Goal: Task Accomplishment & Management: Complete application form

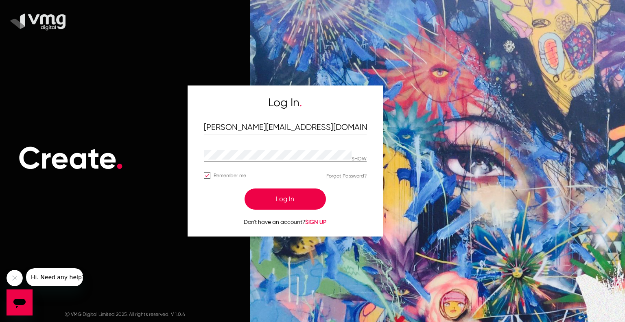
click at [272, 202] on button "Log In" at bounding box center [285, 199] width 81 height 21
click at [296, 200] on button "Log In" at bounding box center [285, 199] width 81 height 21
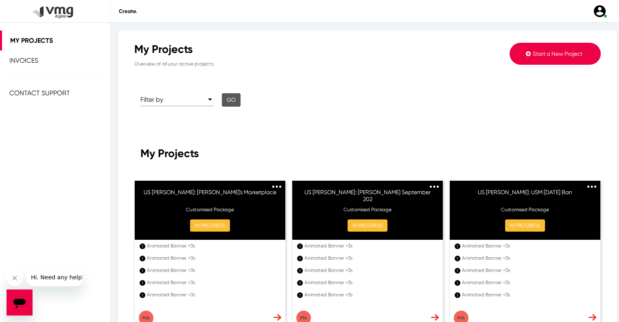
click at [533, 52] on span "Start a New Project" at bounding box center [558, 53] width 50 height 7
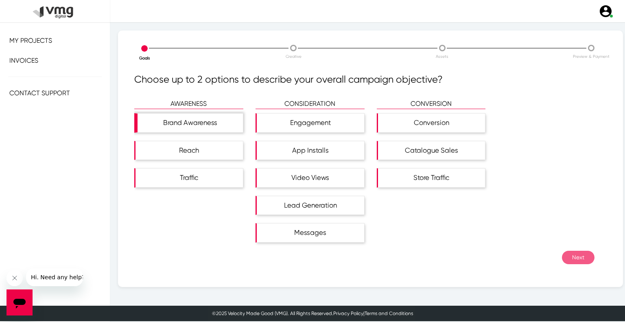
click at [205, 128] on div "Brand Awareness" at bounding box center [190, 123] width 105 height 19
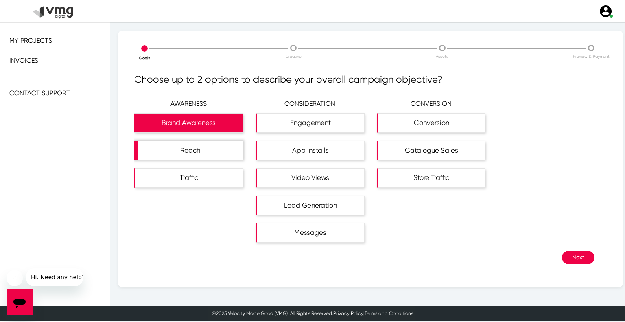
click at [205, 147] on div "Reach" at bounding box center [190, 150] width 105 height 19
click at [566, 259] on button "Next" at bounding box center [578, 257] width 33 height 13
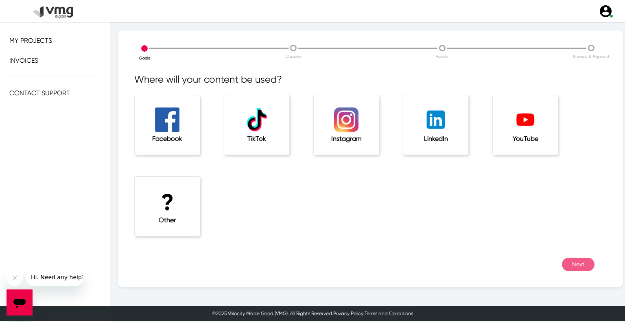
scroll to position [2, 0]
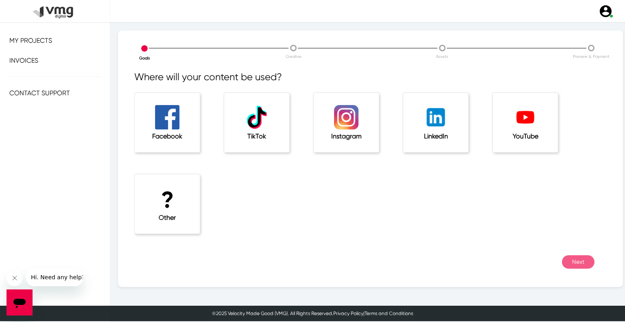
click at [175, 198] on h1 "?" at bounding box center [167, 199] width 33 height 27
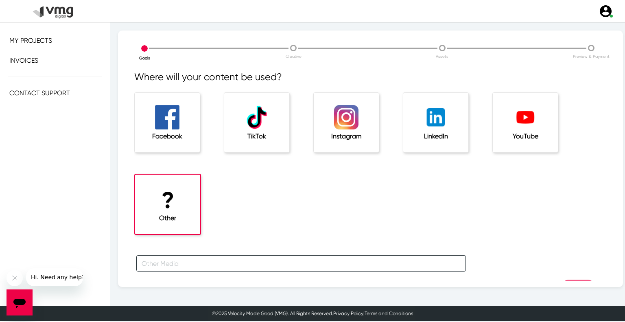
click at [174, 268] on input "text" at bounding box center [301, 263] width 330 height 16
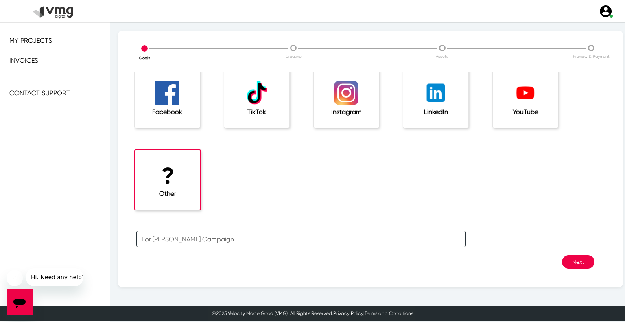
type input "For [PERSON_NAME] Campaign"
click at [578, 262] on button "Next" at bounding box center [578, 261] width 33 height 13
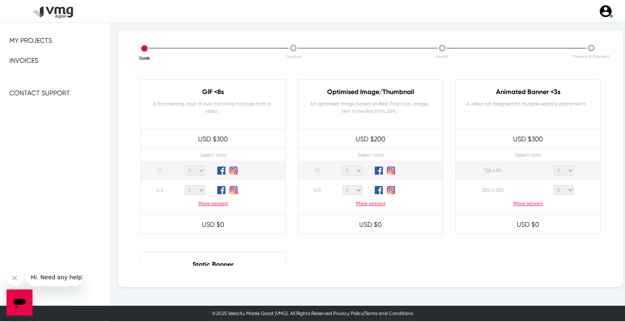
scroll to position [448, 0]
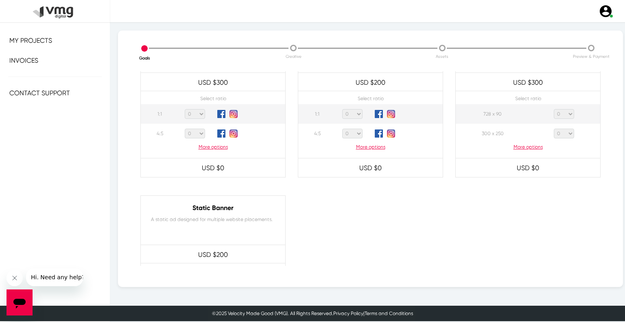
click at [522, 147] on p "More options" at bounding box center [528, 146] width 145 height 7
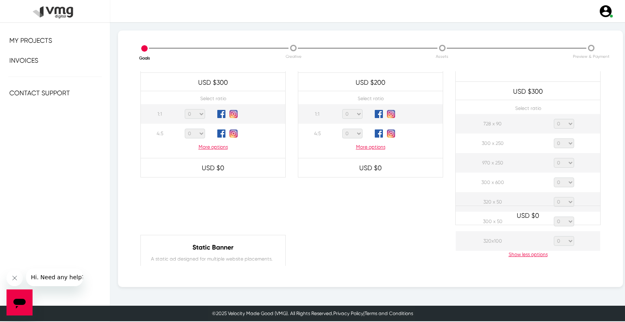
click at [560, 124] on select "0 1 2 3 4 5 6 7 8 9 10 11 12 13 14 15 16 17 18 19 20" at bounding box center [564, 124] width 20 height 10
select select "1"
click at [554, 119] on select "0 1 2 3 4 5 6 7 8 9 10 11 12 13 14 15 16 17 18 19 20" at bounding box center [564, 124] width 20 height 10
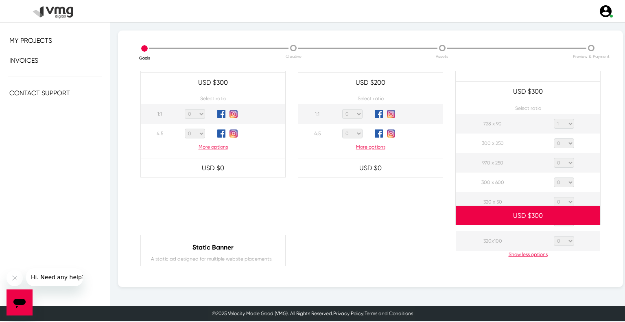
click at [564, 138] on select "0 1 2 3 4 5 6 7 8 9 10 11 12 13 14 15 16 17 18 19 20" at bounding box center [564, 143] width 20 height 10
select select "1"
click at [554, 138] on select "0 1 2 3 4 5 6 7 8 9 10 11 12 13 14 15 16 17 18 19 20" at bounding box center [564, 143] width 20 height 10
click at [567, 161] on select "0 1 2 3 4 5 6 7 8 9 10 11 12 13 14 15 16 17 18 19 20" at bounding box center [564, 163] width 20 height 10
select select "1"
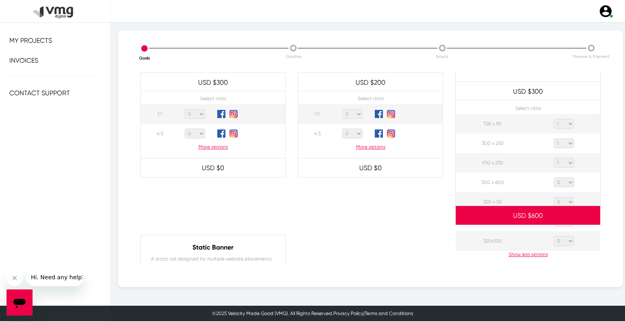
click at [554, 158] on select "0 1 2 3 4 5 6 7 8 9 10 11 12 13 14 15 16 17 18 19 20" at bounding box center [564, 163] width 20 height 10
click at [565, 182] on select "0 1 2 3 4 5 6 7 8 9 10 11 12 13 14 15 16 17 18 19 20" at bounding box center [564, 183] width 20 height 10
select select "1"
click at [554, 178] on select "0 1 2 3 4 5 6 7 8 9 10 11 12 13 14 15 16 17 18 19 20" at bounding box center [564, 183] width 20 height 10
click at [567, 202] on select "0 1 2 3 4 5 6 7 8 9 10 11 12 13 14 15 16 17 18 19 20" at bounding box center [564, 202] width 20 height 10
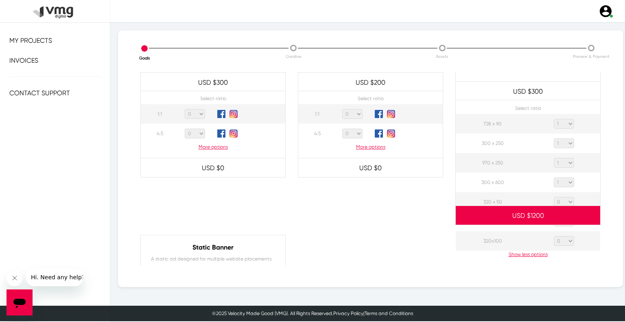
select select "1"
click at [554, 197] on select "0 1 2 3 4 5 6 7 8 9 10 11 12 13 14 15 16 17 18 19 20" at bounding box center [564, 202] width 20 height 10
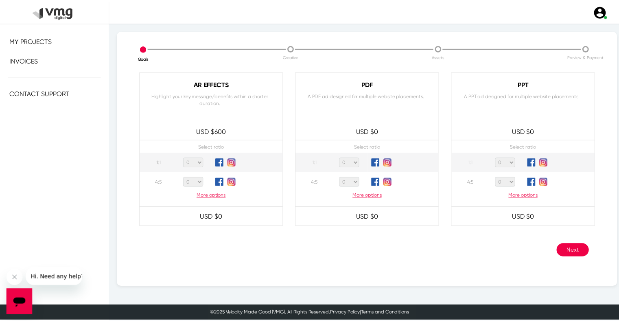
scroll to position [785, 0]
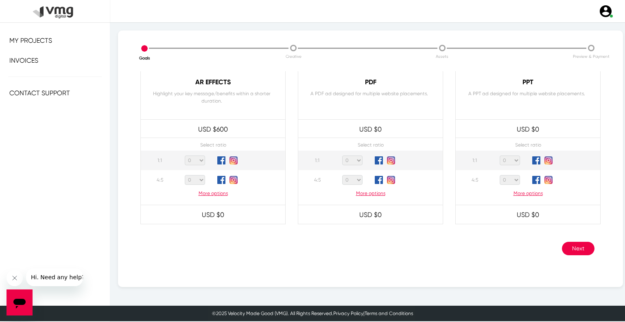
click at [567, 249] on button "Next" at bounding box center [578, 248] width 33 height 13
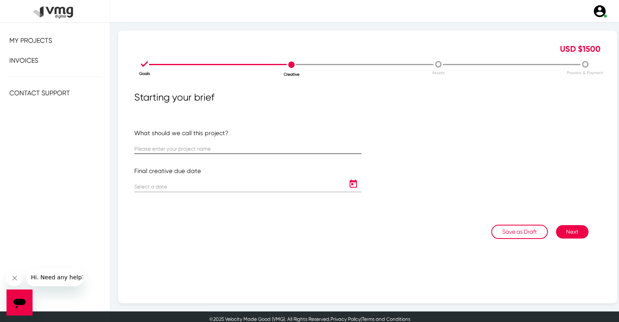
click at [169, 145] on div at bounding box center [247, 146] width 227 height 16
paste input "US [PERSON_NAME]: USM Weekly Campaign ([DATE] - [DATE])"
type input "US [PERSON_NAME]: USM Weekly Campaign ([DATE] - [DATE])"
click at [349, 185] on icon "Open calendar" at bounding box center [353, 184] width 13 height 10
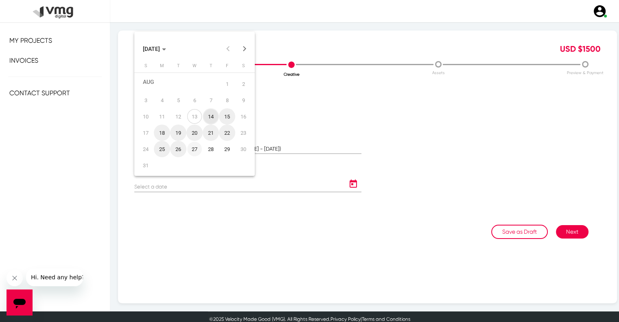
click at [192, 151] on div "27" at bounding box center [194, 149] width 15 height 15
type input "[DATE]"
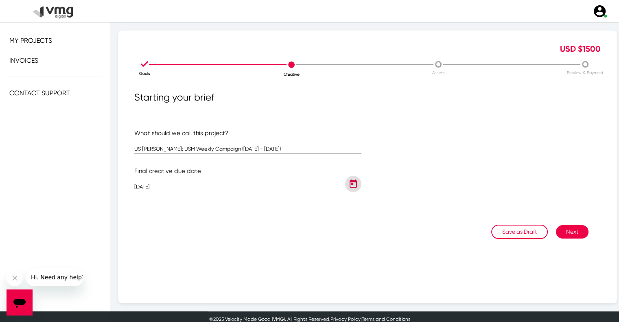
click at [562, 229] on button "Next" at bounding box center [572, 231] width 33 height 13
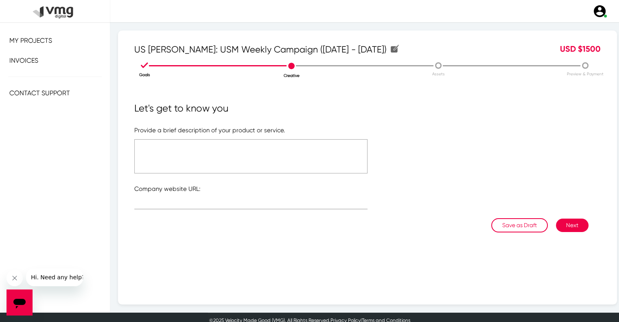
click at [268, 151] on textarea at bounding box center [250, 156] width 233 height 34
click at [210, 145] on textarea "Please refer to the attached link" at bounding box center [250, 156] width 233 height 34
type textarea "Please refer to the attached link"
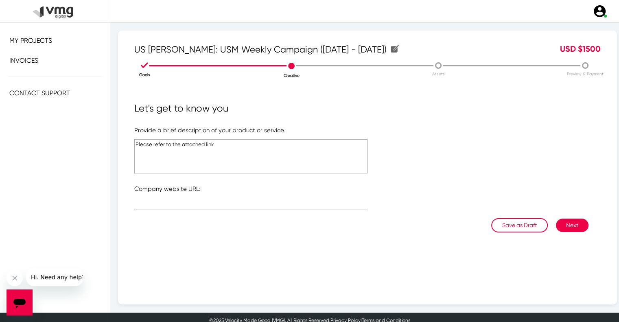
click at [174, 197] on div at bounding box center [250, 201] width 233 height 16
type input "[URL][DOMAIN_NAME]"
click at [570, 224] on button "Next" at bounding box center [572, 225] width 33 height 13
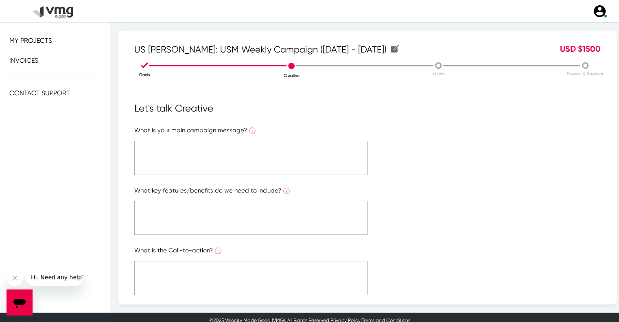
click at [211, 154] on textarea at bounding box center [250, 158] width 233 height 34
paste textarea "Please refer to the attached link"
type textarea "Please refer to the attached link"
click at [229, 208] on textarea at bounding box center [250, 218] width 233 height 34
paste textarea "Please refer to the attached link"
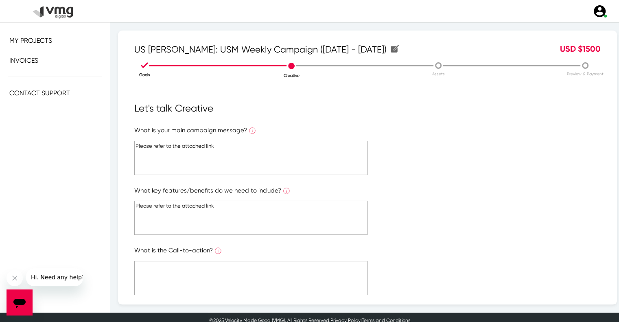
type textarea "Please refer to the attached link"
click at [238, 258] on form "What is your main campaign message? What is the ONE main message you want to co…" at bounding box center [367, 271] width 467 height 291
click at [236, 268] on textarea at bounding box center [250, 278] width 233 height 34
paste textarea "Please refer to the attached link"
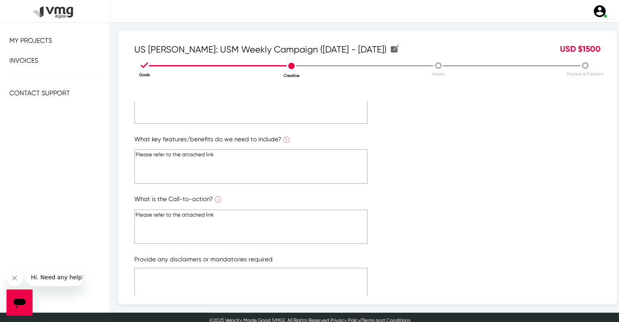
scroll to position [122, 0]
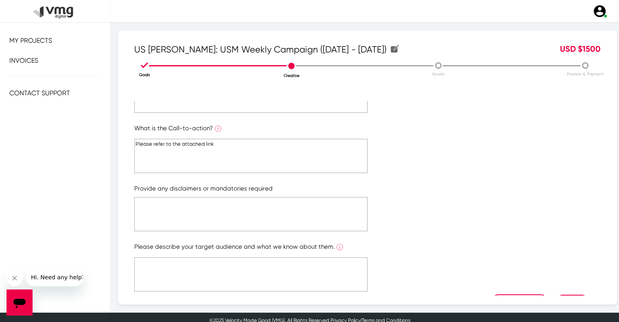
type textarea "Please refer to the attached link"
click at [226, 212] on textarea at bounding box center [250, 214] width 233 height 34
paste textarea "Please refer to the attached link"
type textarea "Please refer to the attached link"
click at [235, 271] on textarea at bounding box center [250, 274] width 233 height 34
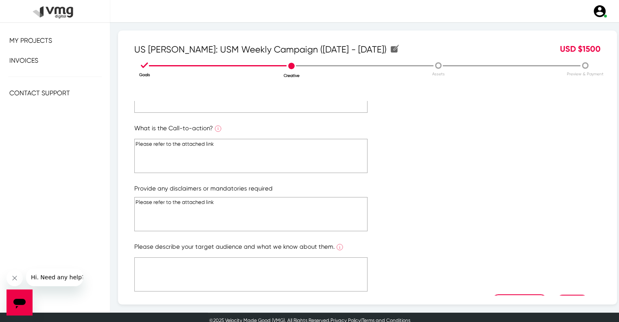
paste textarea "Please refer to the attached link"
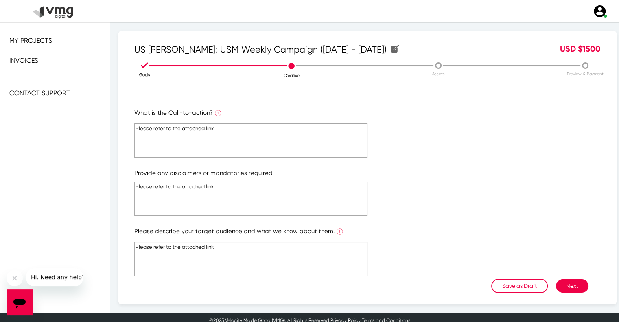
scroll to position [146, 0]
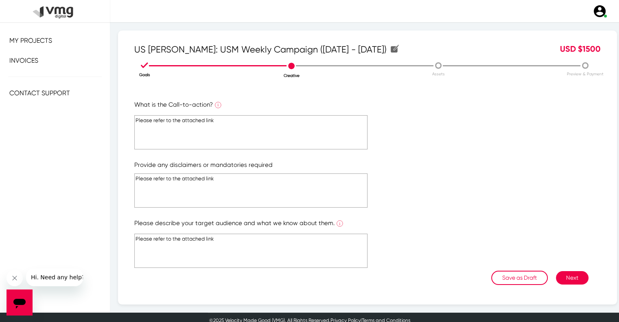
type textarea "Please refer to the attached link"
click at [557, 277] on button "Next" at bounding box center [572, 277] width 33 height 13
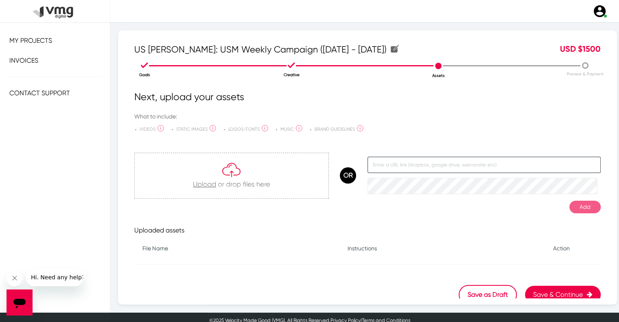
click at [410, 167] on input "text" at bounding box center [484, 165] width 233 height 16
paste input "[URL][DOMAIN_NAME]"
type input "[URL][DOMAIN_NAME]"
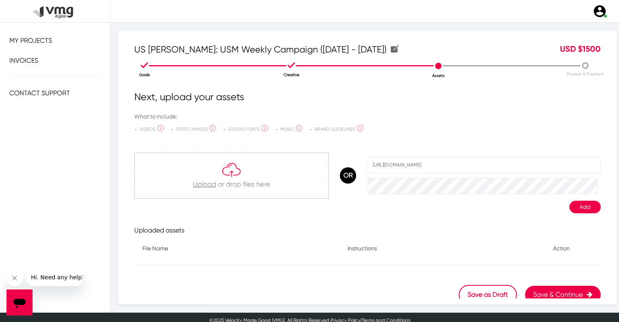
click at [573, 203] on button "Add" at bounding box center [585, 207] width 31 height 13
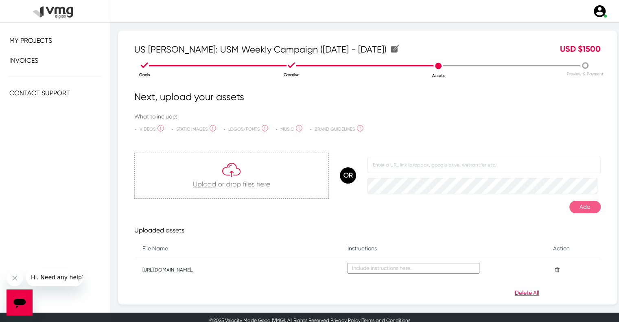
scroll to position [43, 0]
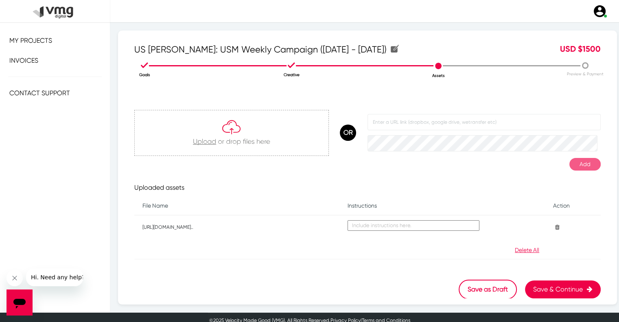
click at [540, 291] on button "Save & Continue" at bounding box center [563, 290] width 76 height 18
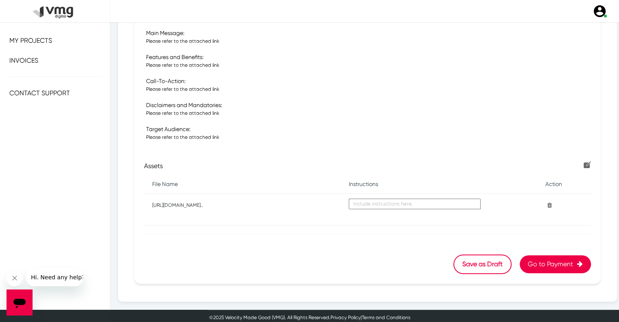
scroll to position [253, 0]
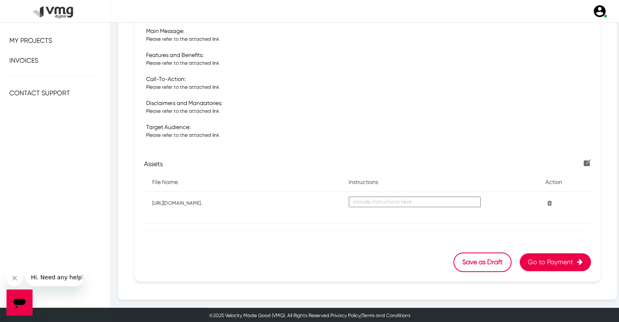
click at [542, 262] on button "Go to Payment" at bounding box center [555, 262] width 71 height 18
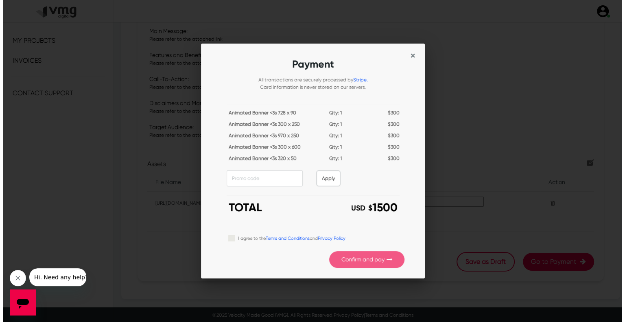
scroll to position [0, 0]
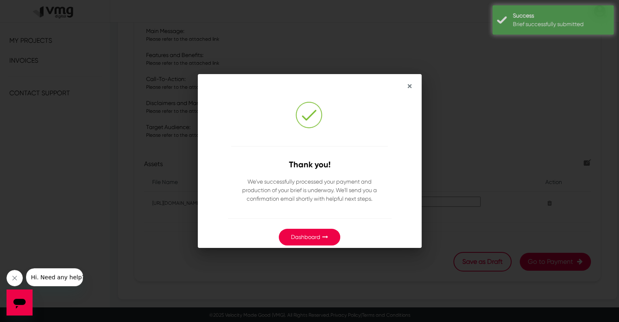
click at [300, 237] on link "Dashboard" at bounding box center [305, 237] width 29 height 7
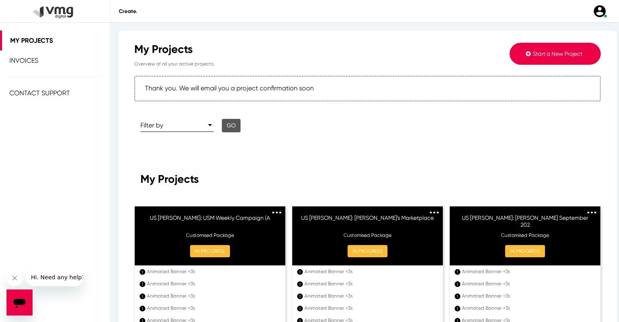
click at [536, 50] on button "Start a New Project" at bounding box center [555, 54] width 91 height 22
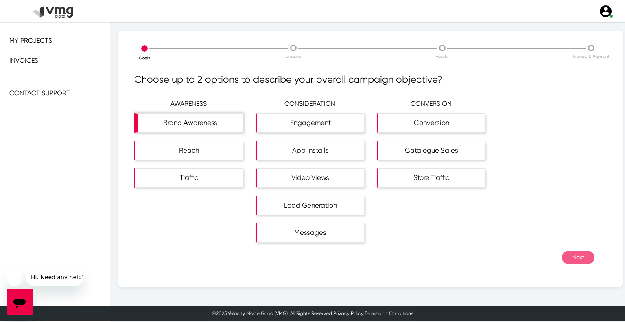
click at [213, 124] on div "Brand Awareness" at bounding box center [190, 123] width 105 height 19
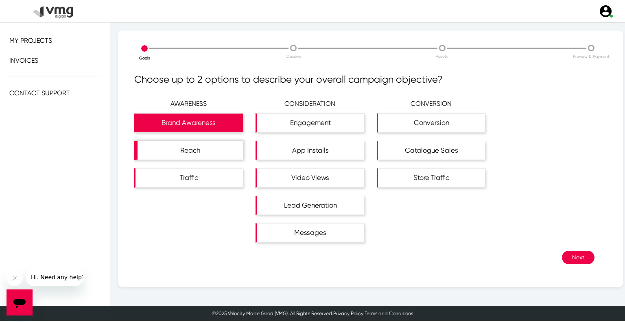
click at [215, 153] on div "Reach" at bounding box center [190, 150] width 105 height 19
click at [578, 261] on button "Next" at bounding box center [578, 257] width 33 height 13
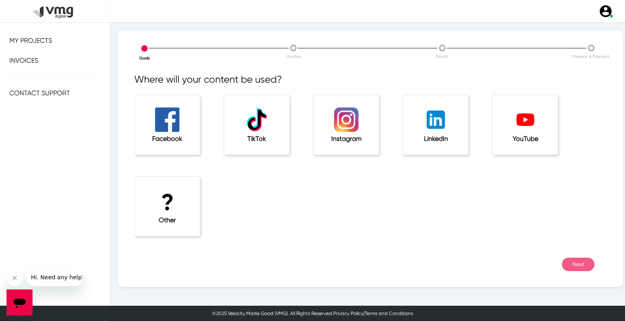
click at [173, 171] on div "Facebook" at bounding box center [173, 135] width 90 height 81
click at [180, 209] on h1 "?" at bounding box center [167, 202] width 33 height 27
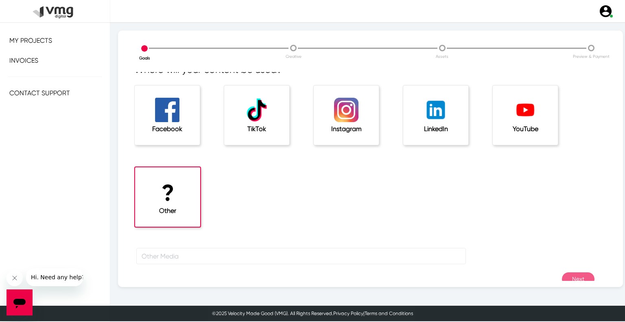
scroll to position [27, 0]
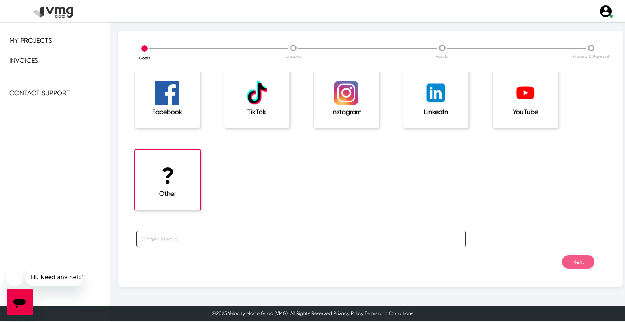
click at [182, 239] on input "text" at bounding box center [301, 239] width 330 height 16
type input "For [PERSON_NAME] Campaign"
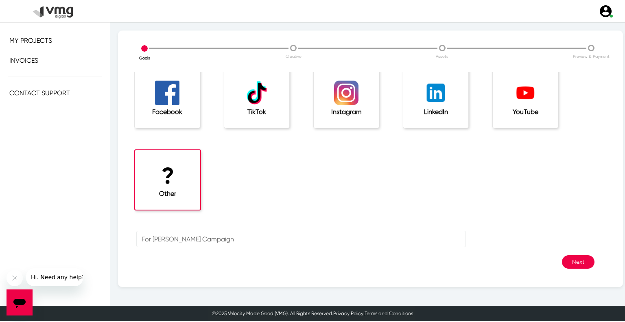
click at [569, 261] on button "Next" at bounding box center [578, 261] width 33 height 13
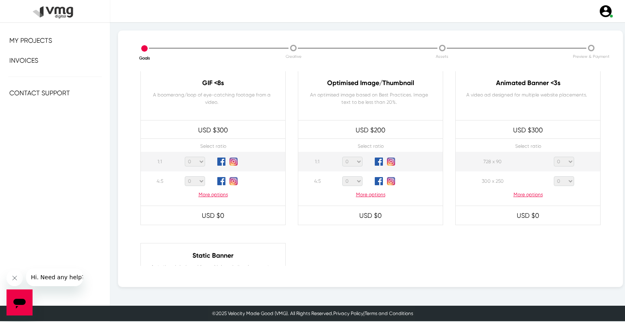
scroll to position [448, 0]
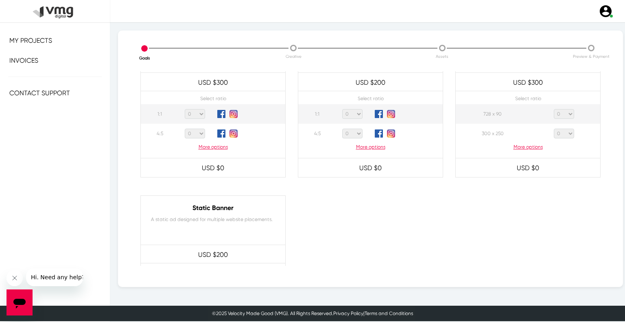
click at [522, 148] on p "More options" at bounding box center [528, 146] width 145 height 7
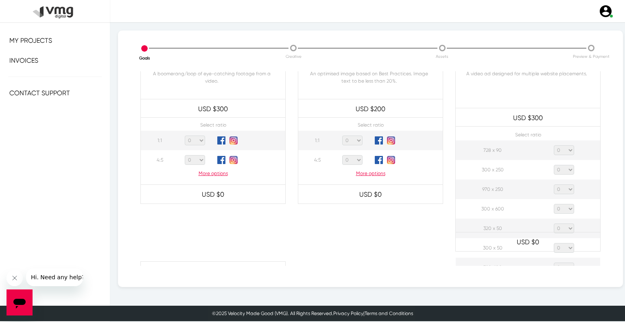
scroll to position [407, 0]
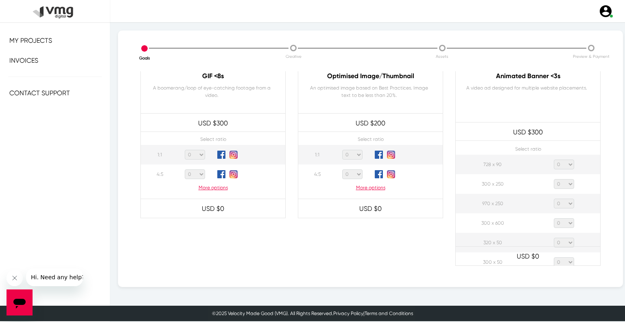
click at [555, 163] on select "0 1 2 3 4 5 6 7 8 9 10 11 12 13 14 15 16 17 18 19 20" at bounding box center [564, 165] width 20 height 10
select select "1"
click at [554, 160] on select "0 1 2 3 4 5 6 7 8 9 10 11 12 13 14 15 16 17 18 19 20" at bounding box center [564, 165] width 20 height 10
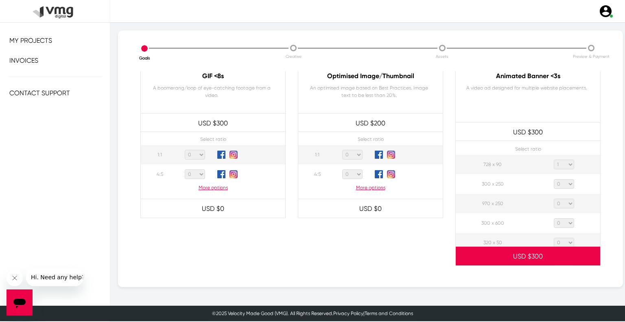
click at [564, 180] on select "0 1 2 3 4 5 6 7 8 9 10 11 12 13 14 15 16 17 18 19 20" at bounding box center [564, 184] width 20 height 10
select select "1"
click at [554, 179] on select "0 1 2 3 4 5 6 7 8 9 10 11 12 13 14 15 16 17 18 19 20" at bounding box center [564, 184] width 20 height 10
drag, startPoint x: 565, startPoint y: 204, endPoint x: 564, endPoint y: 200, distance: 4.2
click at [565, 204] on select "0 1 2 3 4 5 6 7 8 9 10 11 12 13 14 15 16 17 18 19 20" at bounding box center [564, 204] width 20 height 10
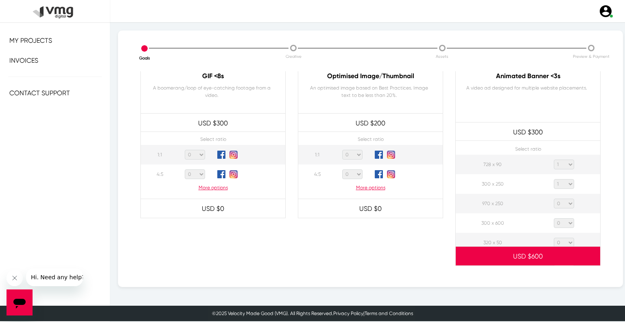
select select "1"
click at [554, 199] on select "0 1 2 3 4 5 6 7 8 9 10 11 12 13 14 15 16 17 18 19 20" at bounding box center [564, 204] width 20 height 10
click at [564, 221] on select "0 1 2 3 4 5 6 7 8 9 10 11 12 13 14 15 16 17 18 19 20" at bounding box center [564, 223] width 20 height 10
select select "1"
click at [554, 218] on select "0 1 2 3 4 5 6 7 8 9 10 11 12 13 14 15 16 17 18 19 20" at bounding box center [564, 223] width 20 height 10
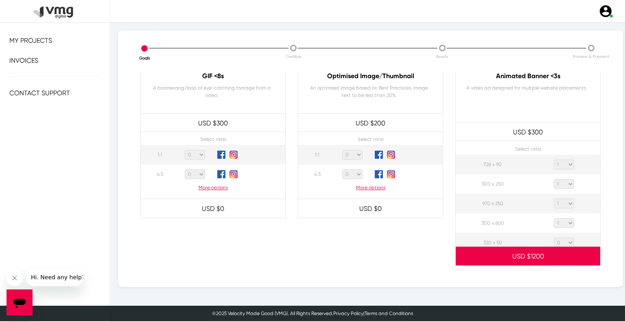
click at [567, 240] on select "0 1 2 3 4 5 6 7 8 9 10 11 12 13 14 15 16 17 18 19 20" at bounding box center [564, 243] width 20 height 10
click at [554, 238] on select "0 1 2 3 4 5 6 7 8 9 10 11 12 13 14 15 16 17 18 19 20" at bounding box center [564, 243] width 20 height 10
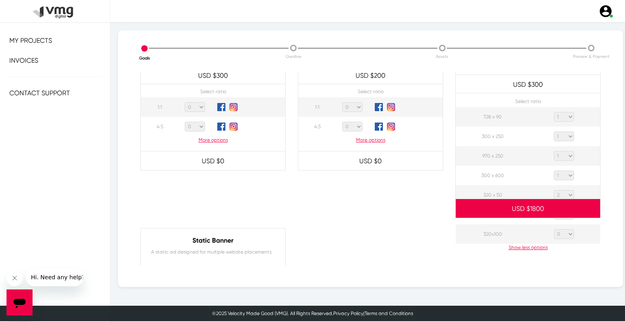
scroll to position [448, 0]
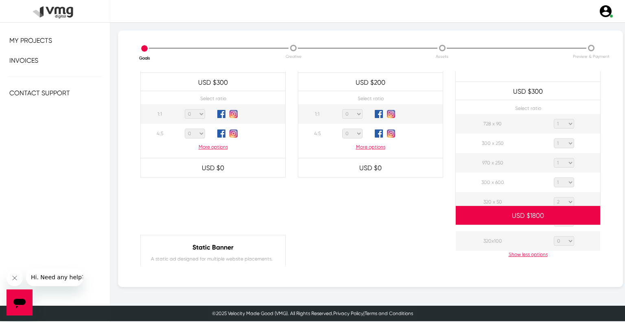
click at [562, 203] on select "0 1 2 3 4 5 6 7 8 9 10 11 12 13 14 15 16 17 18 19 20" at bounding box center [564, 202] width 20 height 10
select select "1"
click at [554, 197] on select "0 1 2 3 4 5 6 7 8 9 10 11 12 13 14 15 16 17 18 19 20" at bounding box center [564, 202] width 20 height 10
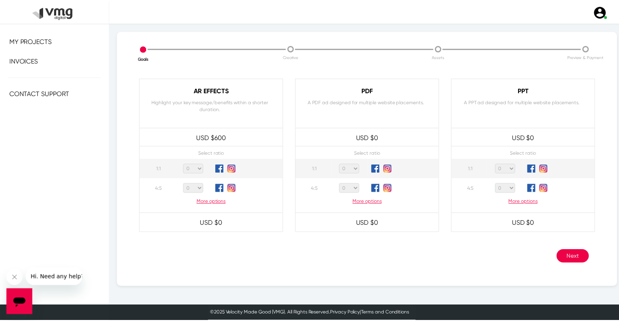
scroll to position [785, 0]
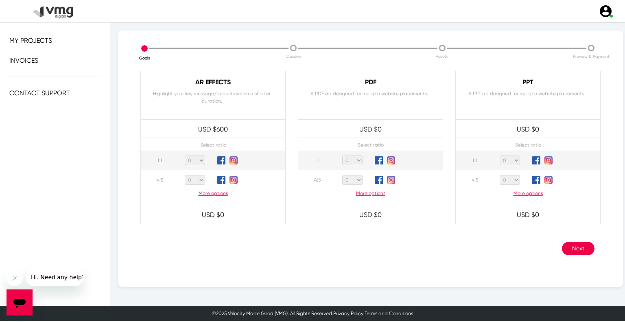
click at [564, 245] on button "Next" at bounding box center [578, 248] width 33 height 13
click at [565, 253] on button "Next" at bounding box center [578, 248] width 33 height 13
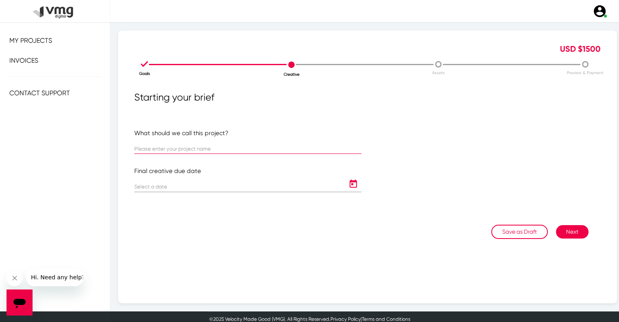
click at [152, 150] on input "text" at bounding box center [247, 149] width 227 height 6
paste input "US [PERSON_NAME]: [PERSON_NAME] Weekly Campaign ([DATE] - [DATE])"
type input "US [PERSON_NAME]: [PERSON_NAME] Weekly Campaign ([DATE] - [DATE])"
click at [350, 182] on icon "Open calendar" at bounding box center [353, 184] width 7 height 8
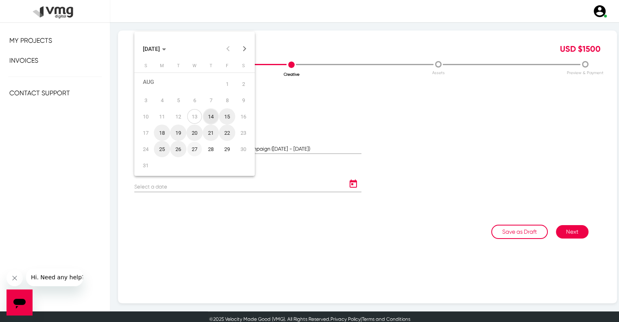
click at [192, 150] on div "27" at bounding box center [194, 149] width 15 height 15
type input "[DATE]"
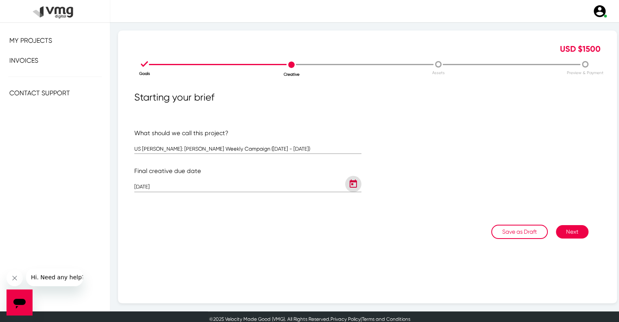
click at [575, 230] on button "Next" at bounding box center [572, 231] width 33 height 13
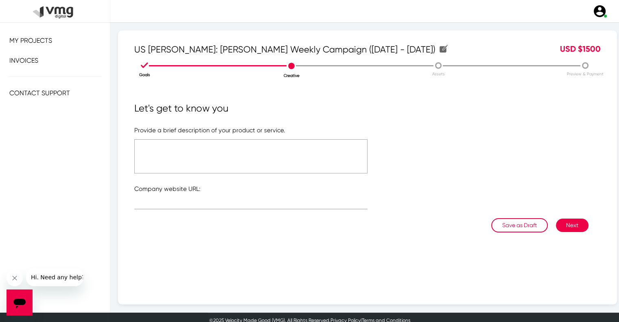
click at [295, 160] on textarea at bounding box center [250, 156] width 233 height 34
type textarea "Please refer to the attached link"
click at [201, 206] on input "text" at bounding box center [250, 205] width 233 height 6
type input "[URL][DOMAIN_NAME]"
click at [570, 222] on button "Next" at bounding box center [572, 225] width 33 height 13
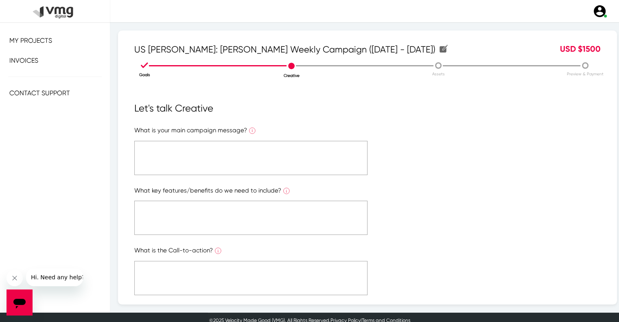
click at [233, 161] on textarea at bounding box center [250, 158] width 233 height 34
click at [215, 145] on textarea "Please refer to the attached link" at bounding box center [250, 158] width 233 height 34
type textarea "Please refer to the attached link"
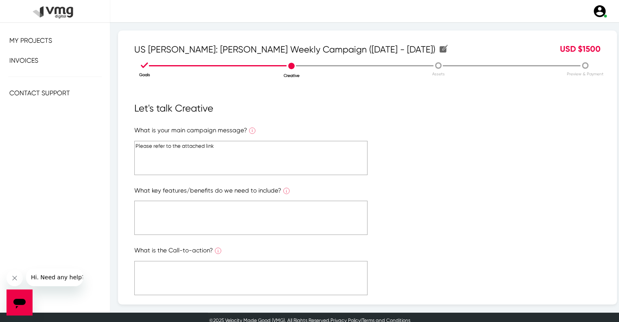
click at [190, 215] on textarea at bounding box center [250, 218] width 233 height 34
paste textarea "Please refer to the attached link"
type textarea "Please refer to the attached link"
click at [195, 269] on textarea at bounding box center [250, 278] width 233 height 34
paste textarea "Please refer to the attached link"
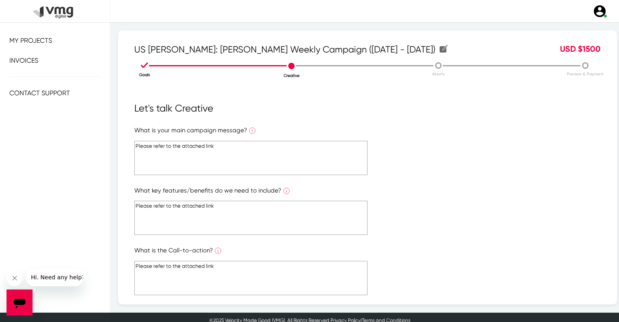
scroll to position [146, 0]
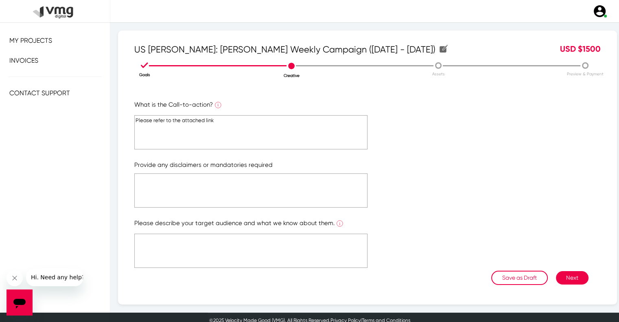
type textarea "Please refer to the attached link"
click at [187, 195] on textarea at bounding box center [250, 190] width 233 height 34
paste textarea "Please refer to the attached link"
type textarea "Please refer to the attached link"
click at [195, 249] on textarea at bounding box center [250, 251] width 233 height 34
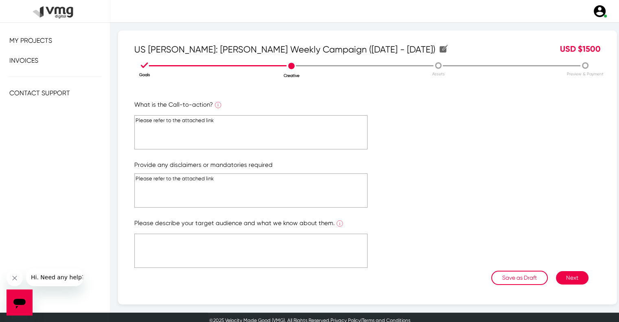
paste textarea "Please refer to the attached link"
type textarea "Please refer to the attached link"
click at [566, 277] on button "Next" at bounding box center [572, 277] width 33 height 13
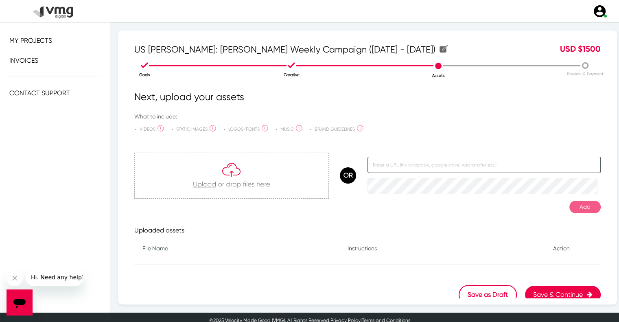
click at [395, 165] on input "text" at bounding box center [484, 165] width 233 height 16
paste input "[URL][DOMAIN_NAME]"
type input "[URL][DOMAIN_NAME]"
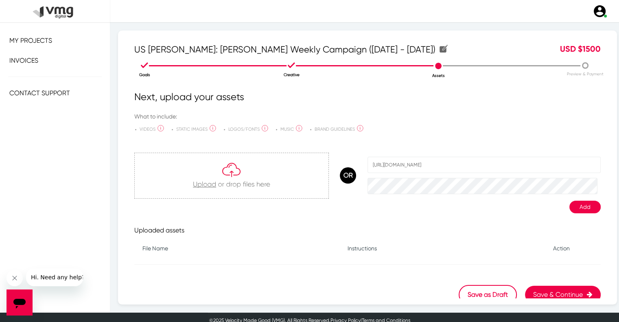
click at [578, 202] on button "Add" at bounding box center [585, 207] width 31 height 13
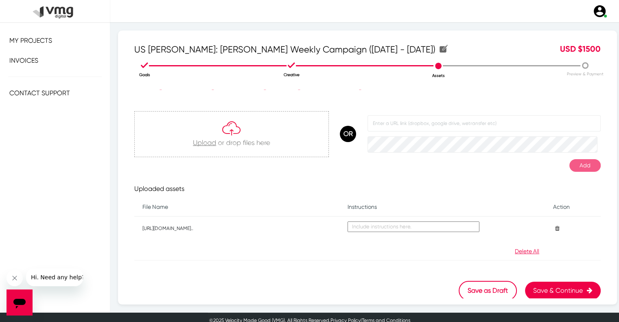
scroll to position [43, 0]
click at [559, 287] on button "Save & Continue" at bounding box center [563, 290] width 76 height 18
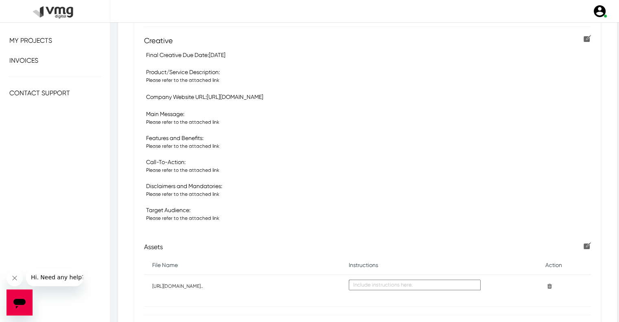
scroll to position [253, 0]
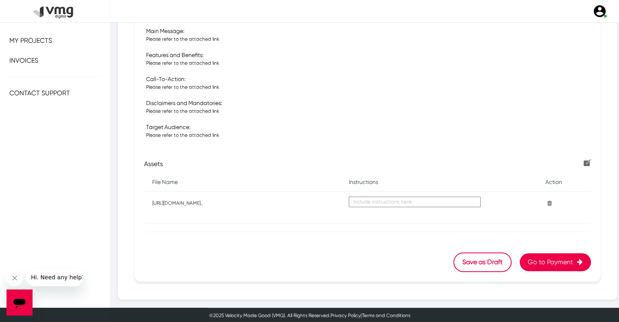
click at [553, 255] on button "Go to Payment" at bounding box center [555, 262] width 71 height 18
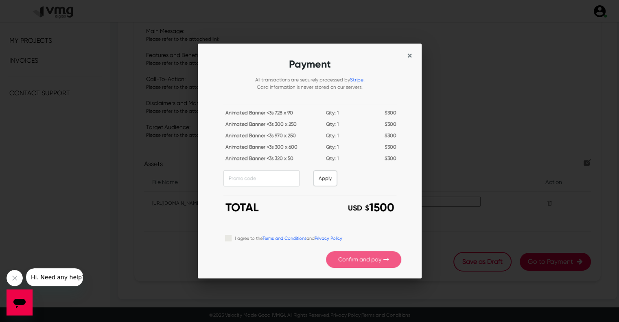
scroll to position [0, 0]
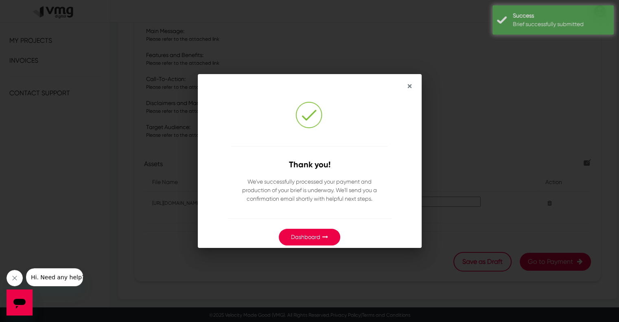
click at [313, 235] on link "Dashboard" at bounding box center [305, 237] width 29 height 7
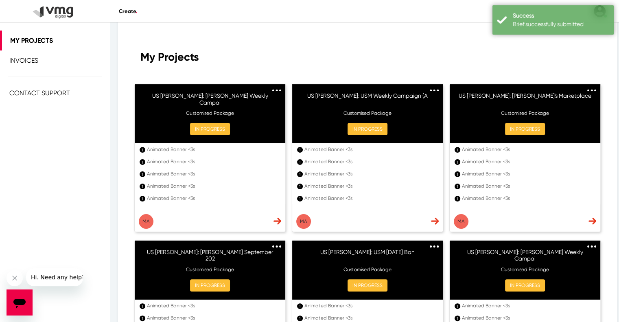
scroll to position [122, 0]
